Goal: Task Accomplishment & Management: Contribute content

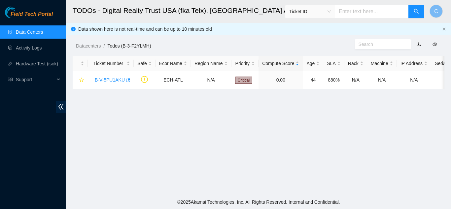
click at [40, 32] on link "Data Centers" at bounding box center [29, 31] width 27 height 5
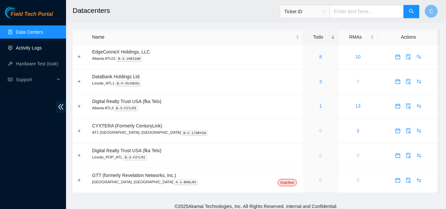
click at [25, 48] on link "Activity Logs" at bounding box center [29, 47] width 26 height 5
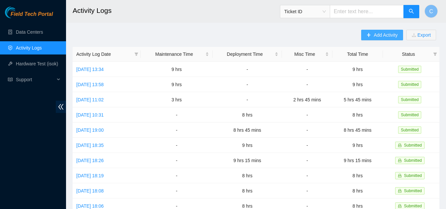
click at [375, 37] on span "Add Activity" at bounding box center [386, 34] width 24 height 7
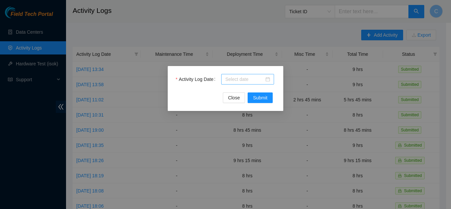
click at [249, 79] on input "Activity Log Date" at bounding box center [244, 79] width 39 height 7
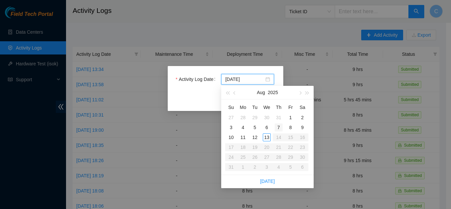
type input "2025-08-07"
type input "2025-08-13"
click at [267, 135] on div "13" at bounding box center [267, 137] width 8 height 8
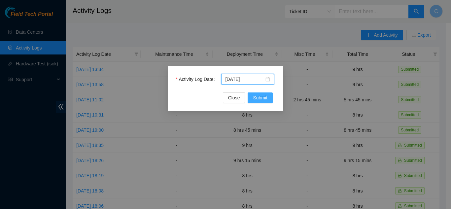
drag, startPoint x: 257, startPoint y: 98, endPoint x: 264, endPoint y: 96, distance: 6.9
click at [257, 98] on span "Submit" at bounding box center [260, 97] width 15 height 7
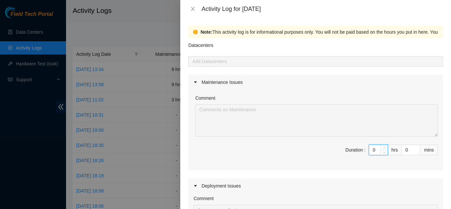
click at [370, 150] on input "0" at bounding box center [378, 150] width 18 height 10
type input "09"
type input "9"
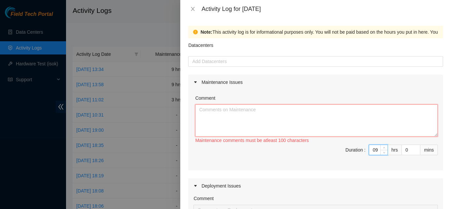
type input "9"
click at [365, 129] on textarea "Comment" at bounding box center [316, 120] width 243 height 32
click at [189, 9] on button "Close" at bounding box center [192, 9] width 9 height 6
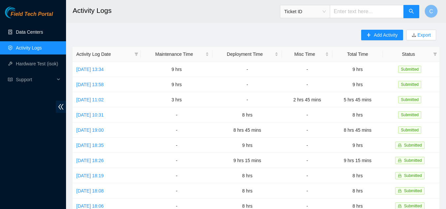
click at [43, 30] on link "Data Centers" at bounding box center [29, 31] width 27 height 5
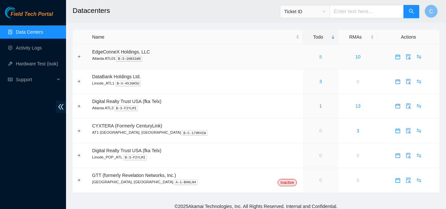
click at [319, 58] on link "8" at bounding box center [320, 56] width 3 height 5
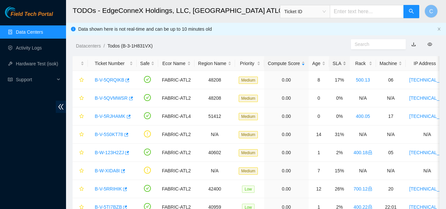
click at [339, 63] on div "SLA" at bounding box center [340, 63] width 14 height 7
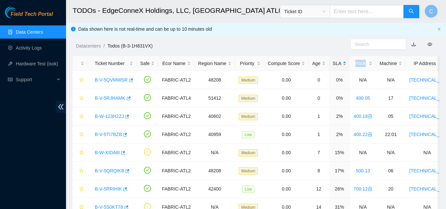
click at [339, 63] on div "SLA" at bounding box center [340, 63] width 14 height 7
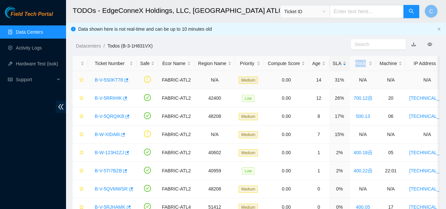
click at [109, 78] on link "B-V-5S0KT78" at bounding box center [109, 79] width 28 height 5
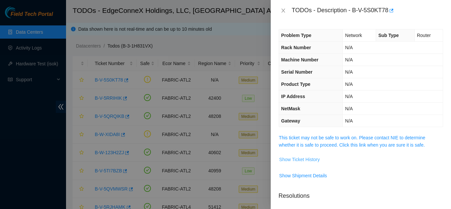
click at [292, 159] on span "Show Ticket History" at bounding box center [299, 159] width 41 height 7
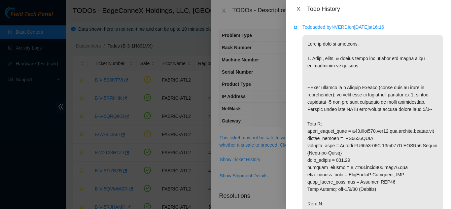
click at [299, 7] on icon "close" at bounding box center [298, 8] width 5 height 5
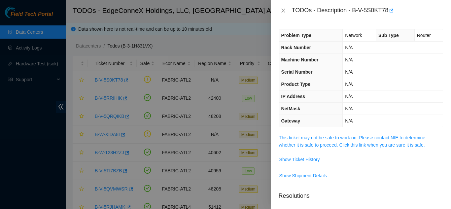
click at [282, 7] on div "TODOs - Description - B-V-5S0KT78" at bounding box center [361, 10] width 164 height 11
click at [284, 12] on icon "close" at bounding box center [283, 10] width 5 height 5
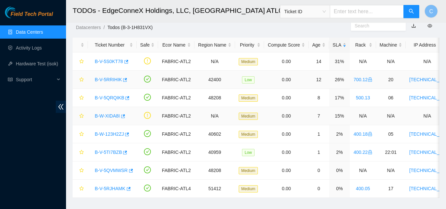
scroll to position [33, 0]
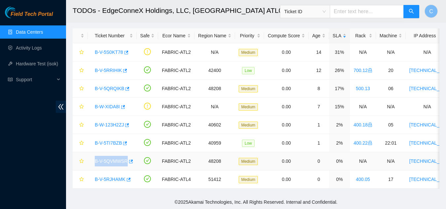
drag, startPoint x: 90, startPoint y: 156, endPoint x: 125, endPoint y: 157, distance: 35.3
click at [125, 157] on td "B-V-5QVMWSR" at bounding box center [112, 161] width 49 height 18
copy link "B-V-5QVMWSR"
click at [50, 159] on div "Field Tech Portal Data Centers Activity Logs Hardware Test (isok) Support" at bounding box center [33, 108] width 66 height 202
click at [36, 48] on link "Activity Logs" at bounding box center [29, 47] width 26 height 5
